Goal: Information Seeking & Learning: Learn about a topic

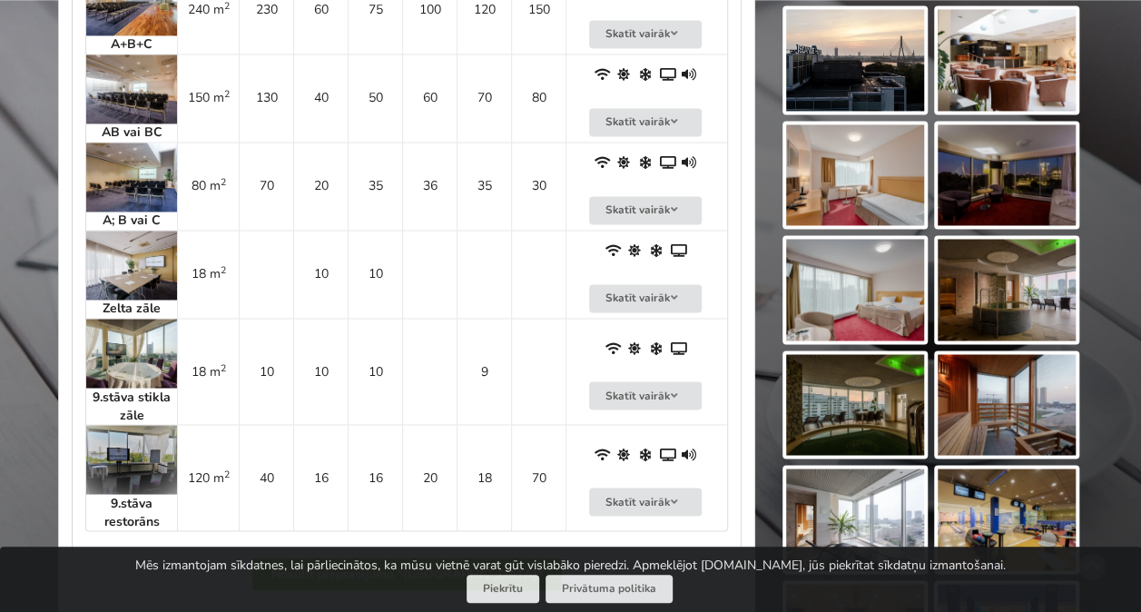
scroll to position [1366, 0]
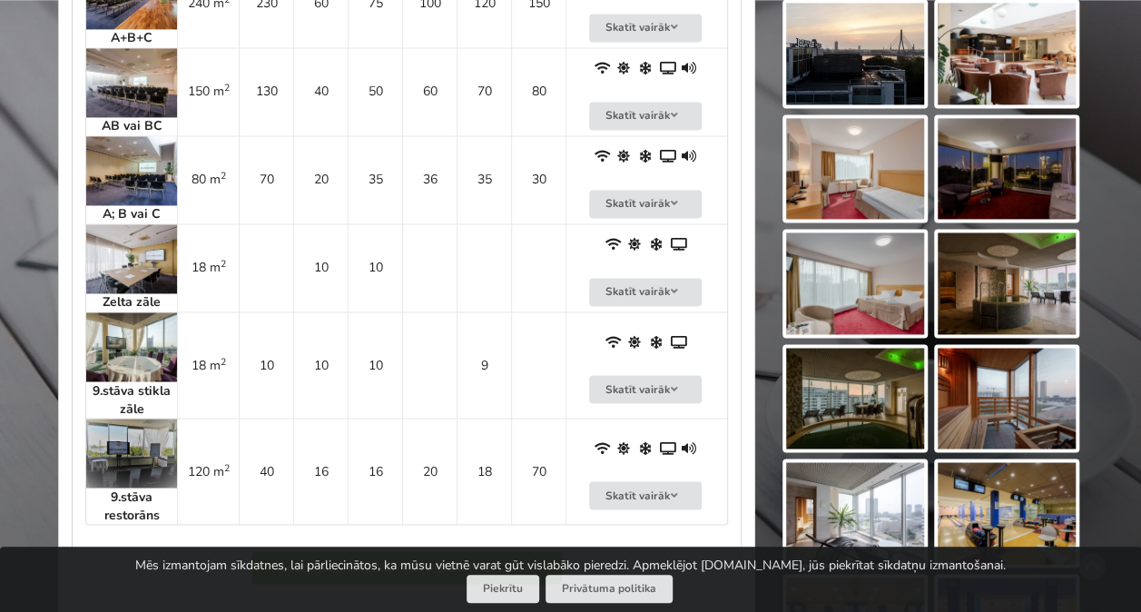
click at [124, 431] on img at bounding box center [131, 453] width 91 height 69
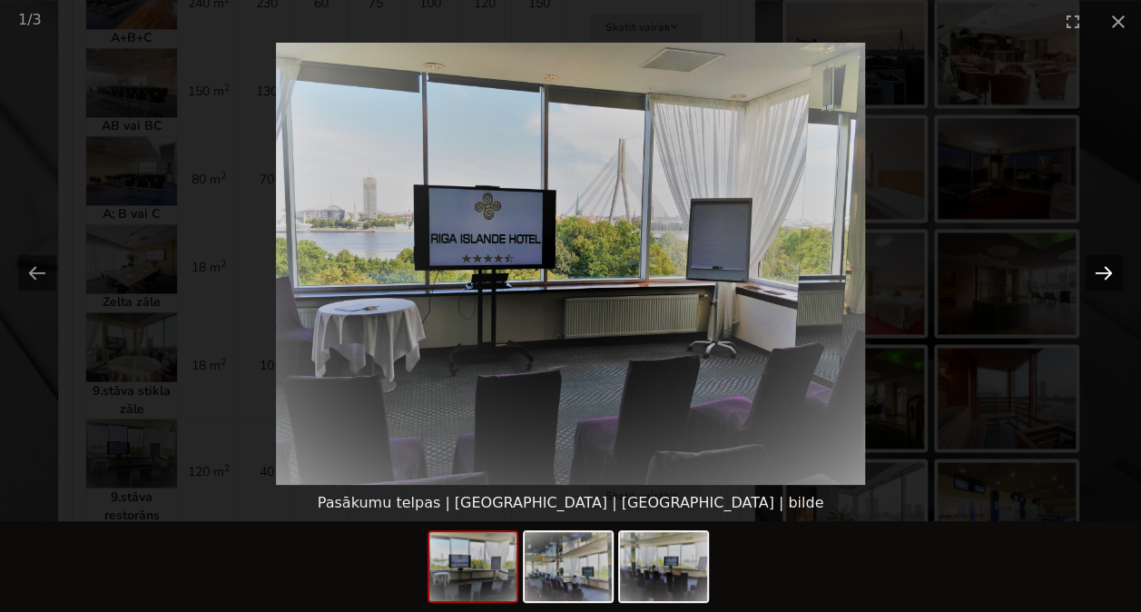
click at [790, 267] on button "Next slide" at bounding box center [1104, 272] width 38 height 35
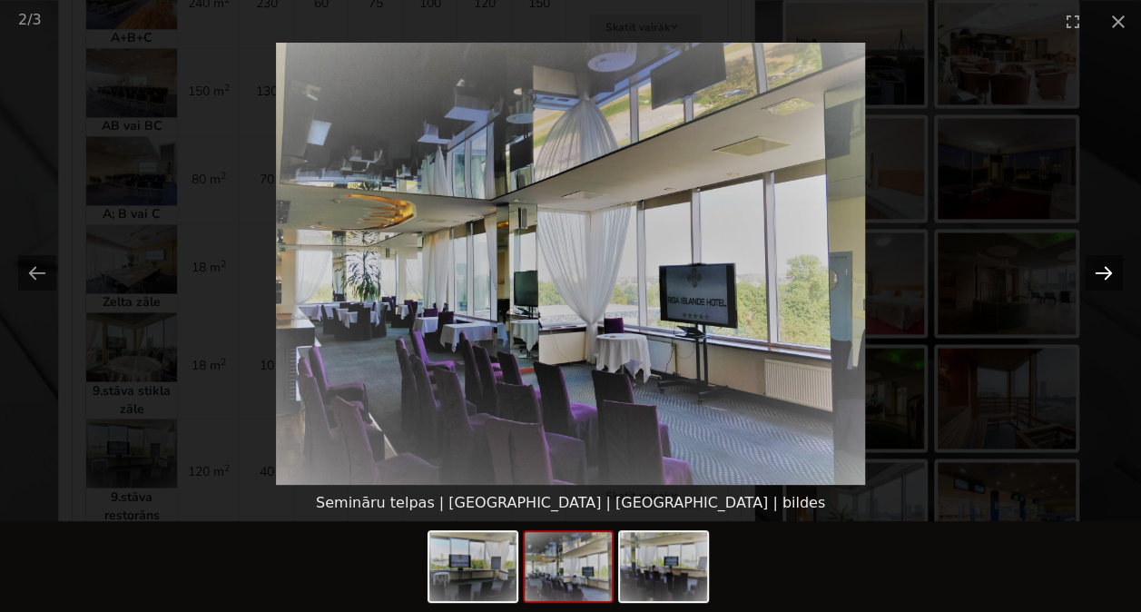
click at [790, 267] on button "Next slide" at bounding box center [1104, 272] width 38 height 35
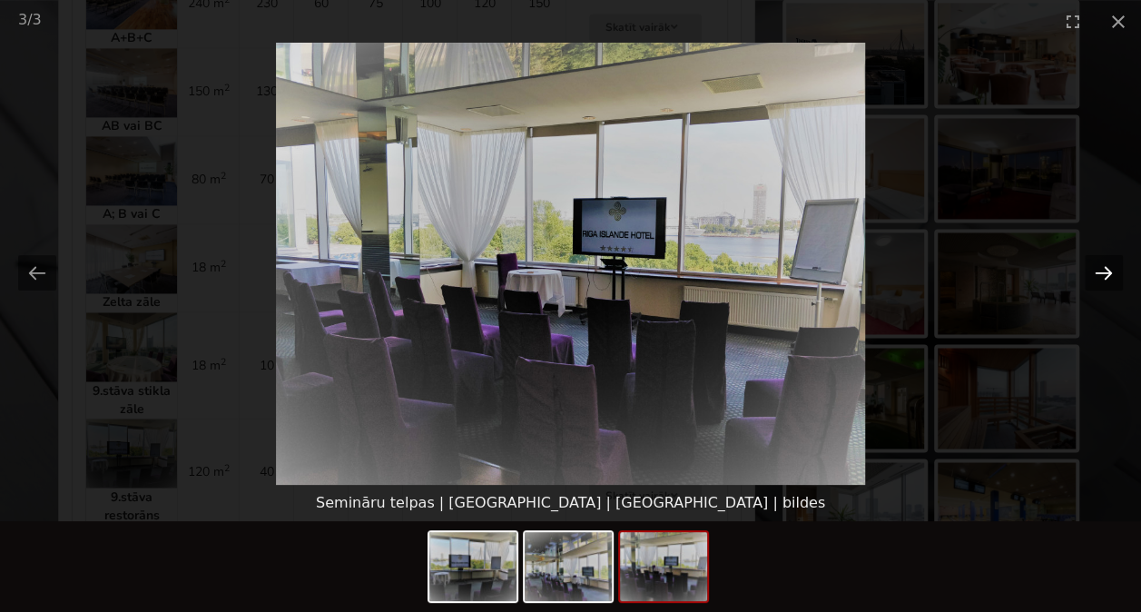
click at [790, 267] on button "Next slide" at bounding box center [1104, 272] width 38 height 35
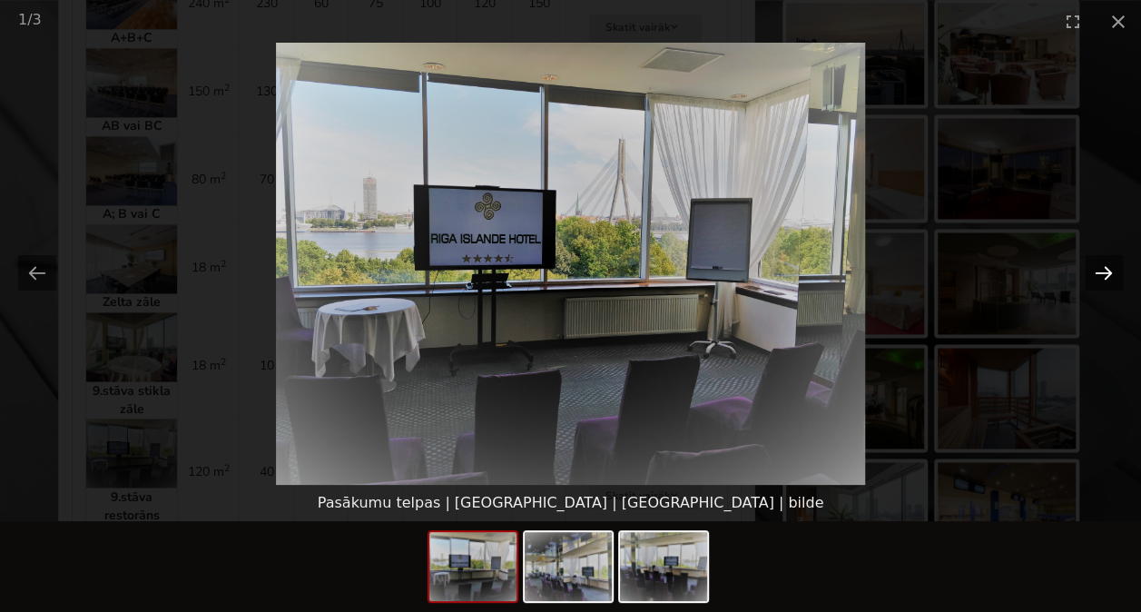
click at [790, 267] on button "Next slide" at bounding box center [1104, 272] width 38 height 35
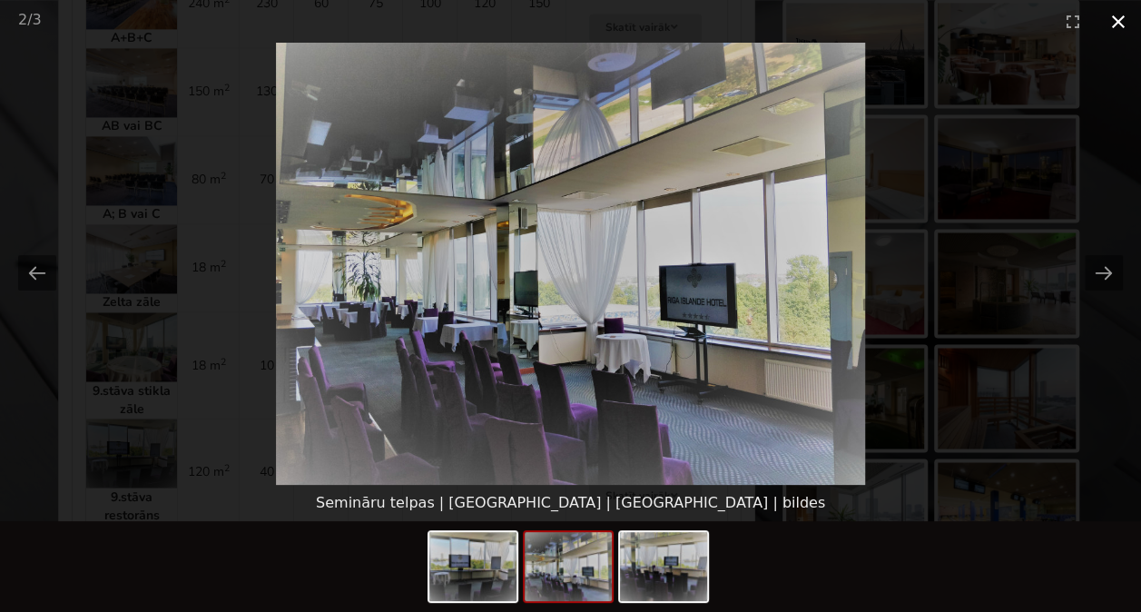
click at [790, 14] on button "Close gallery" at bounding box center [1118, 21] width 45 height 43
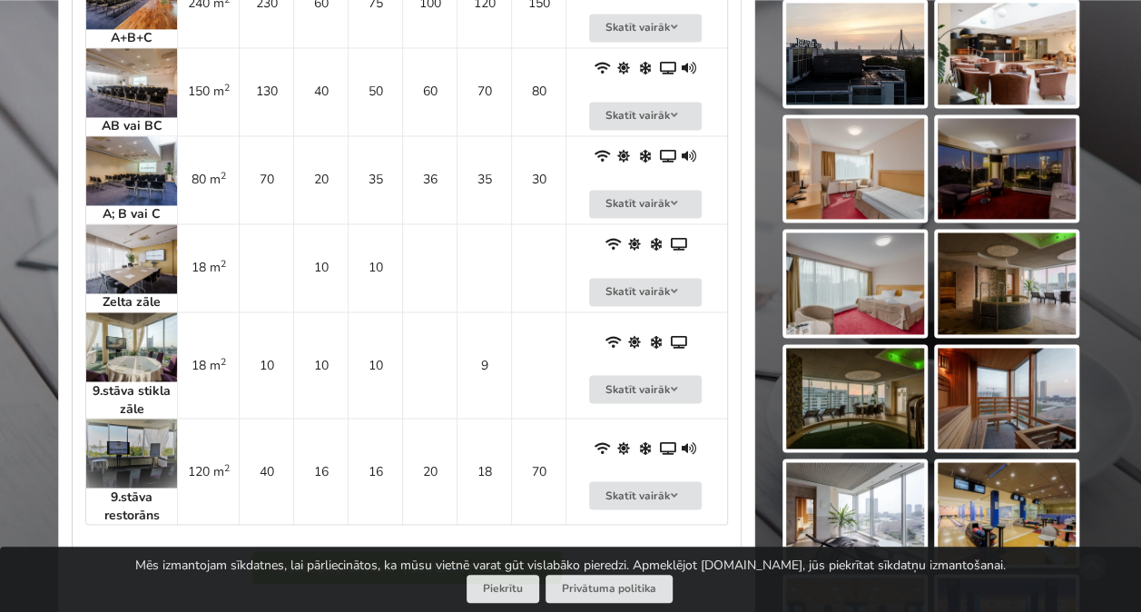
click at [132, 419] on img at bounding box center [131, 453] width 91 height 69
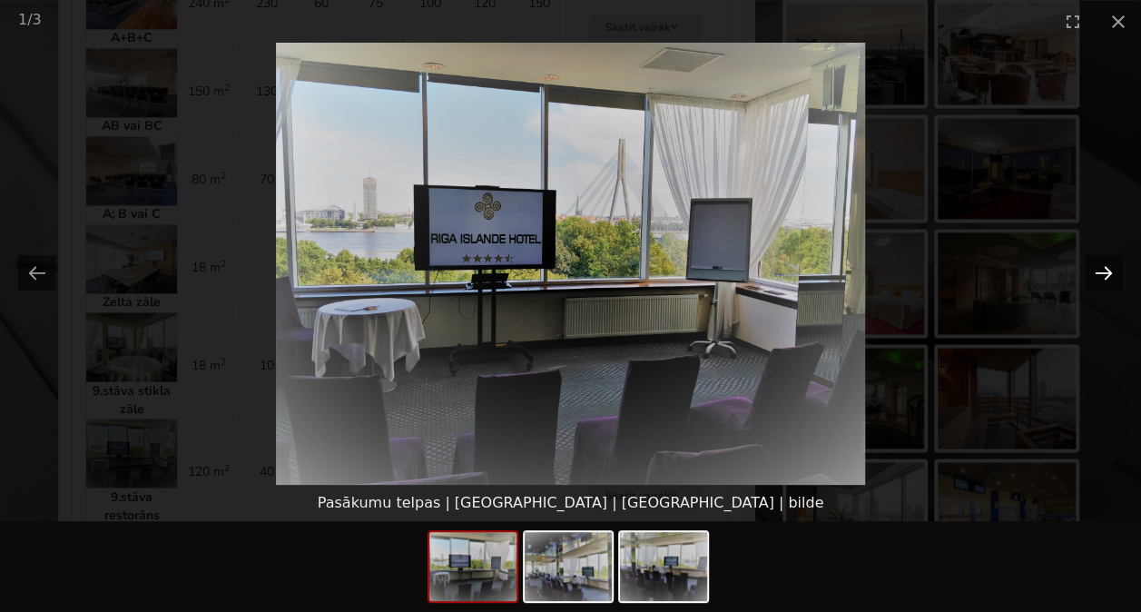
click at [790, 270] on button "Next slide" at bounding box center [1104, 272] width 38 height 35
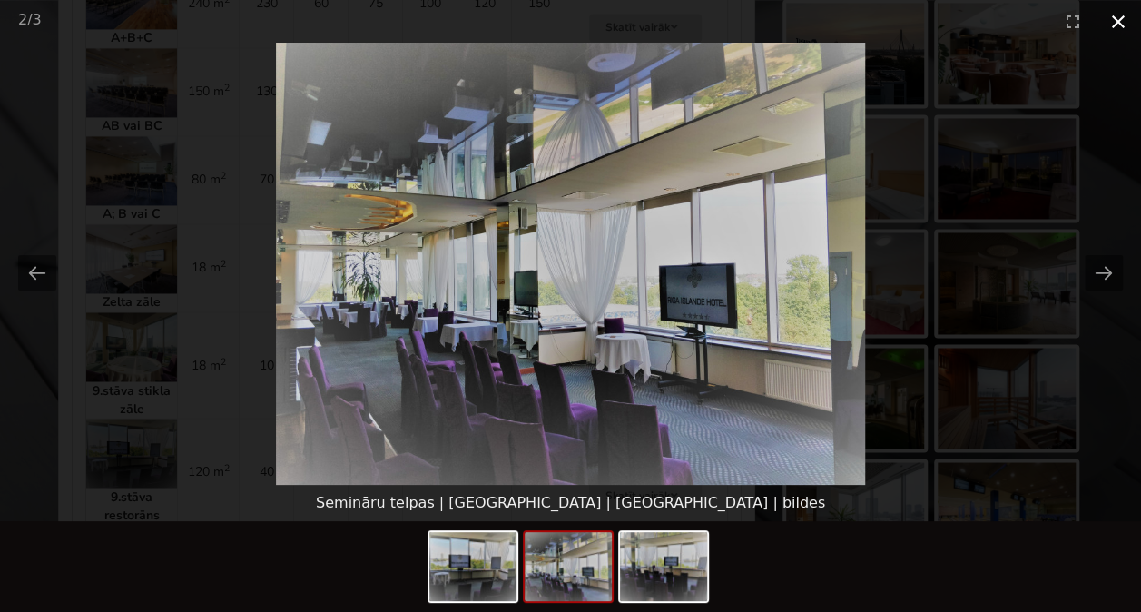
click at [790, 23] on button "Close gallery" at bounding box center [1118, 21] width 45 height 43
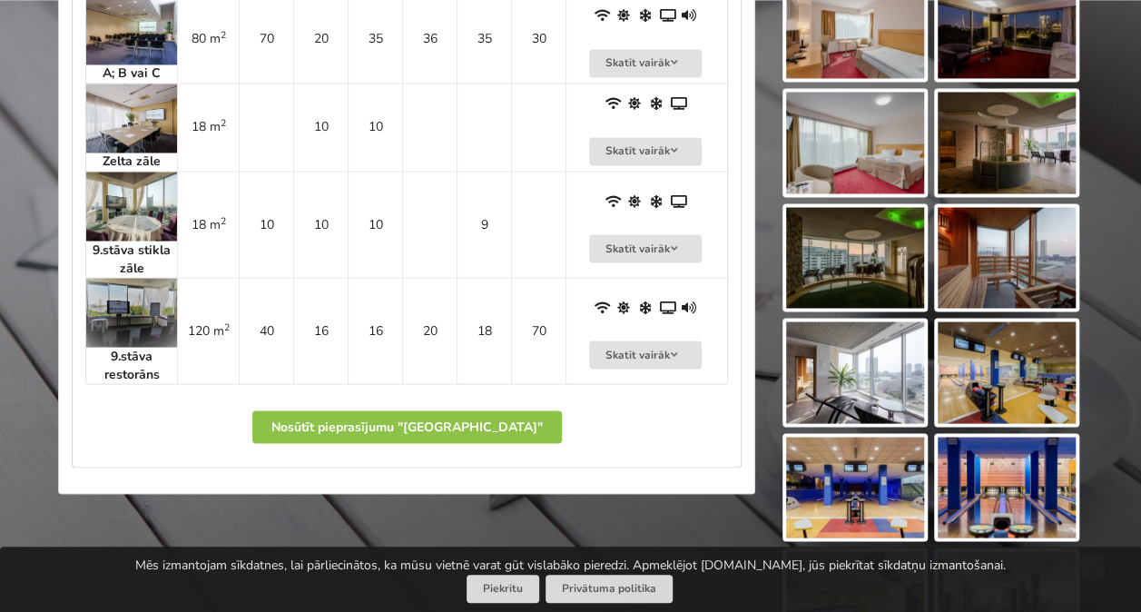
scroll to position [1521, 0]
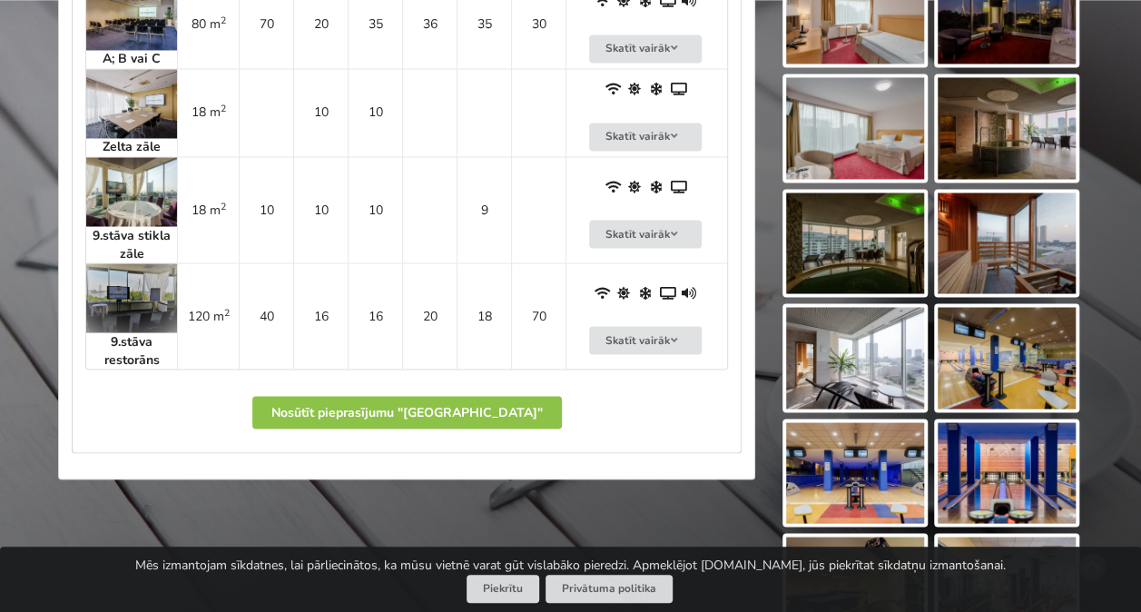
click at [110, 157] on img at bounding box center [131, 191] width 91 height 69
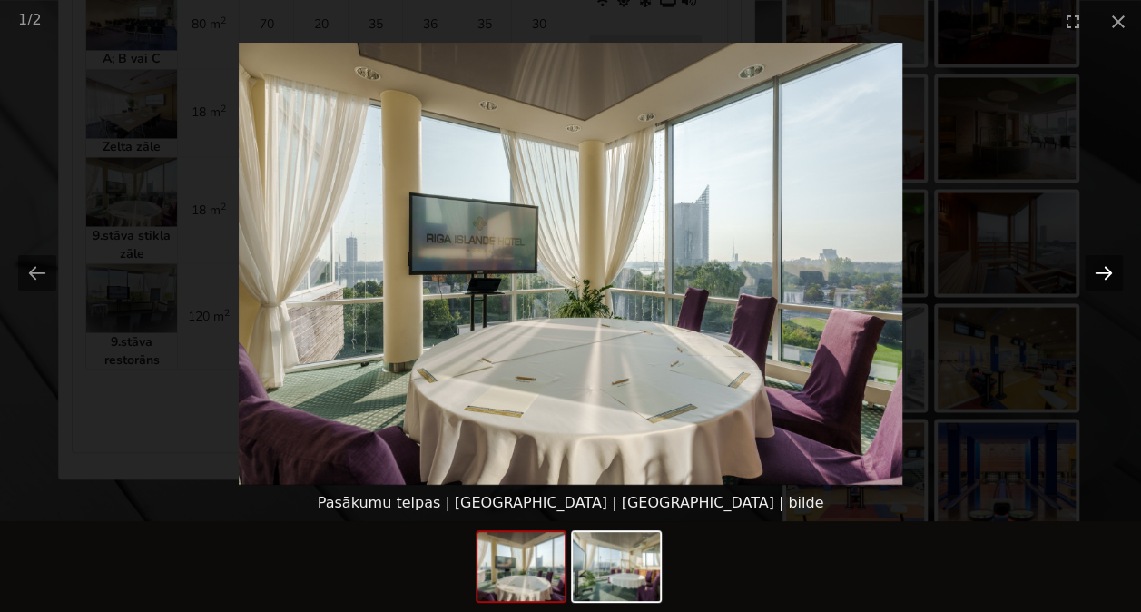
click at [790, 265] on button "Next slide" at bounding box center [1104, 272] width 38 height 35
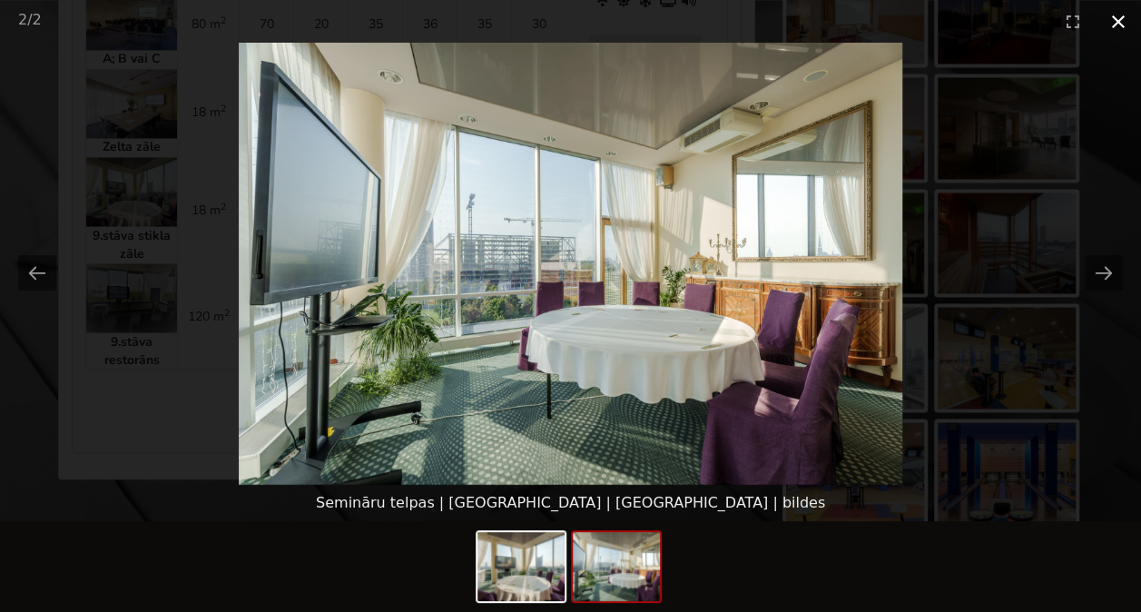
click at [790, 21] on button "Close gallery" at bounding box center [1118, 21] width 45 height 43
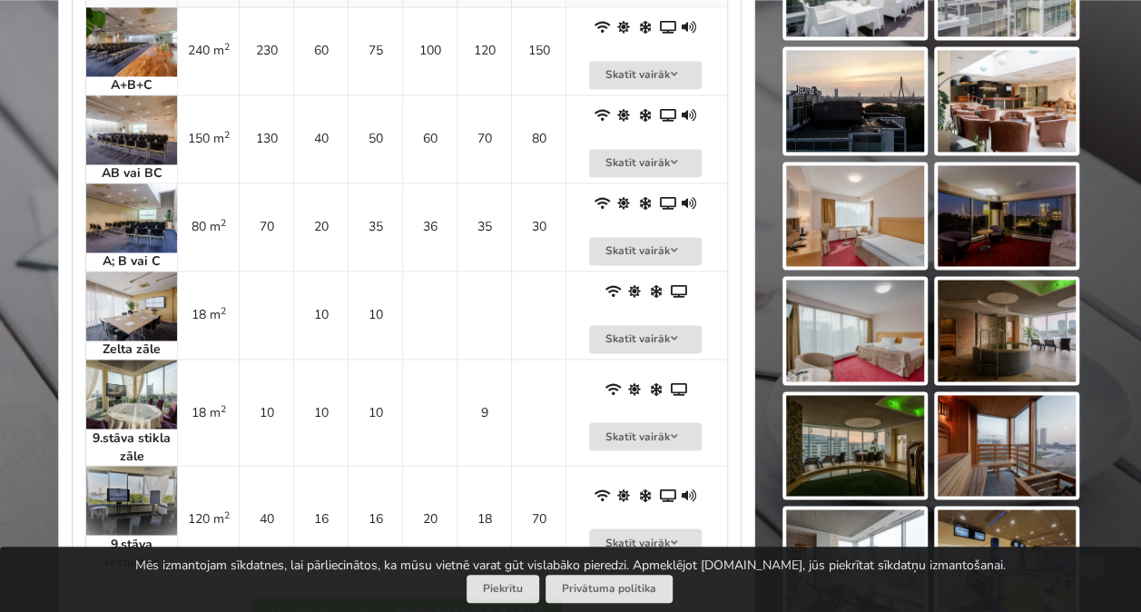
scroll to position [1303, 0]
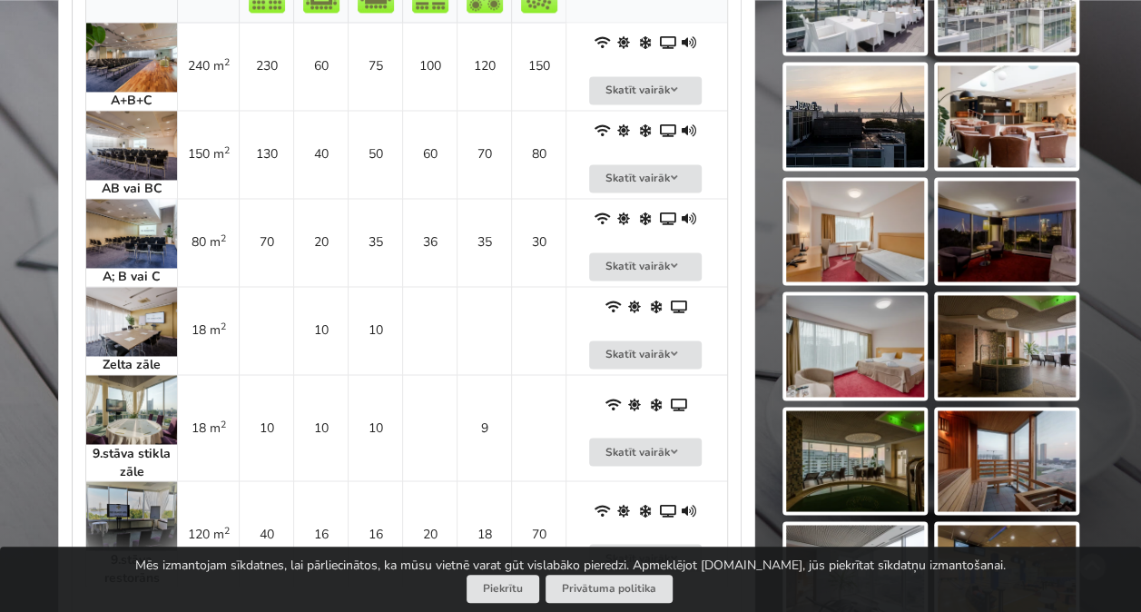
click at [124, 296] on img at bounding box center [131, 321] width 91 height 69
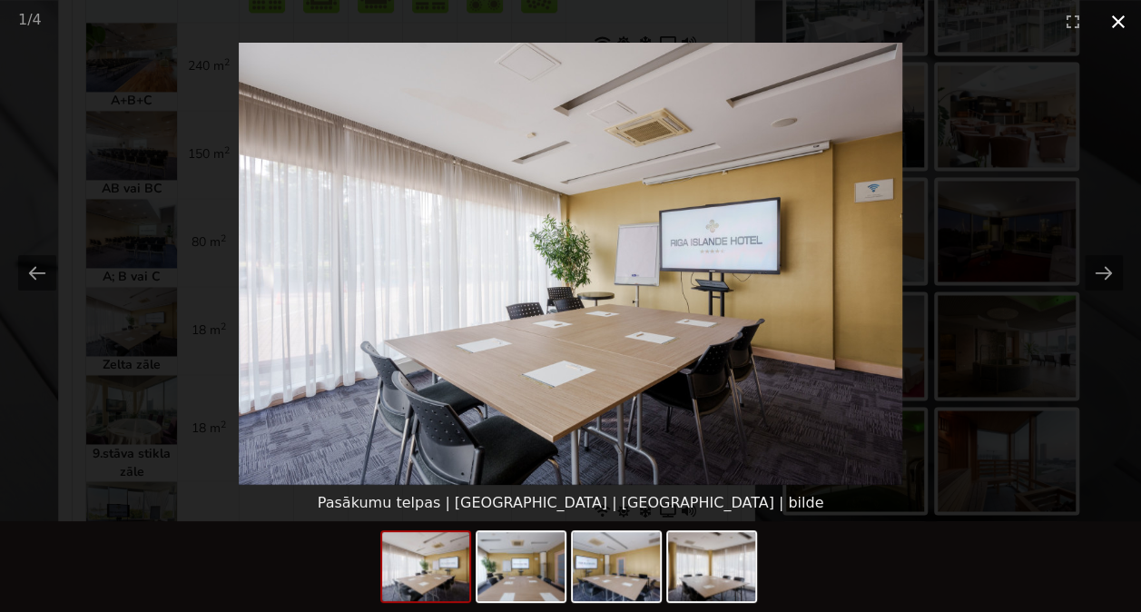
click at [790, 13] on button "Close gallery" at bounding box center [1118, 21] width 45 height 43
